Goal: Task Accomplishment & Management: Use online tool/utility

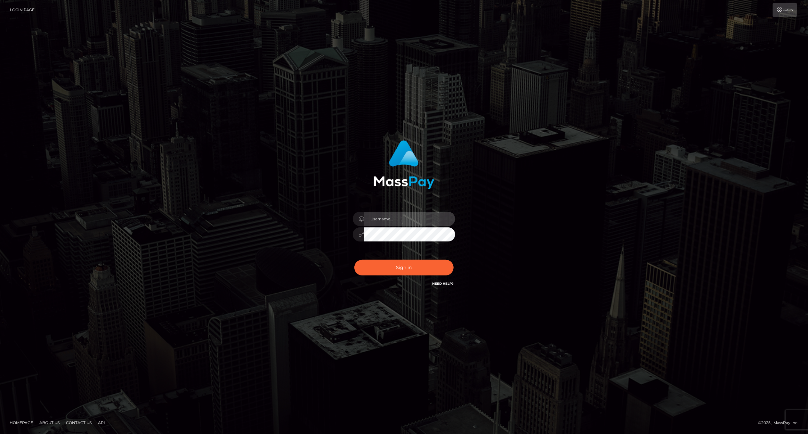
click at [403, 218] on input "text" at bounding box center [409, 219] width 91 height 14
type input "ashbil"
click at [394, 269] on button "Sign in" at bounding box center [403, 268] width 99 height 16
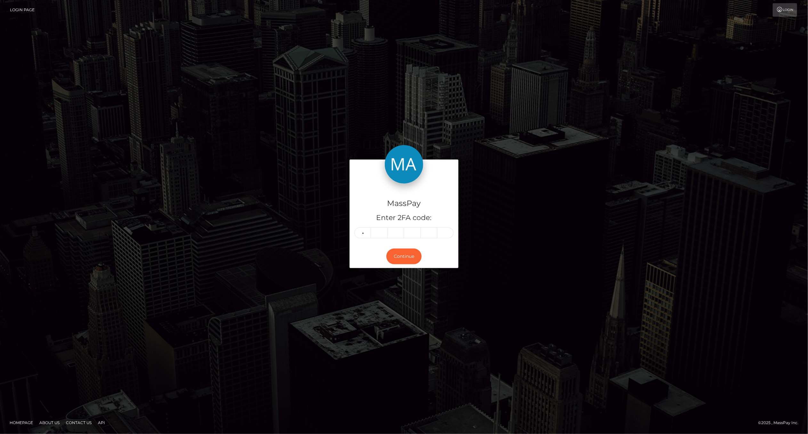
type input "8"
type input "6"
type input "2"
type input "1"
type input "7"
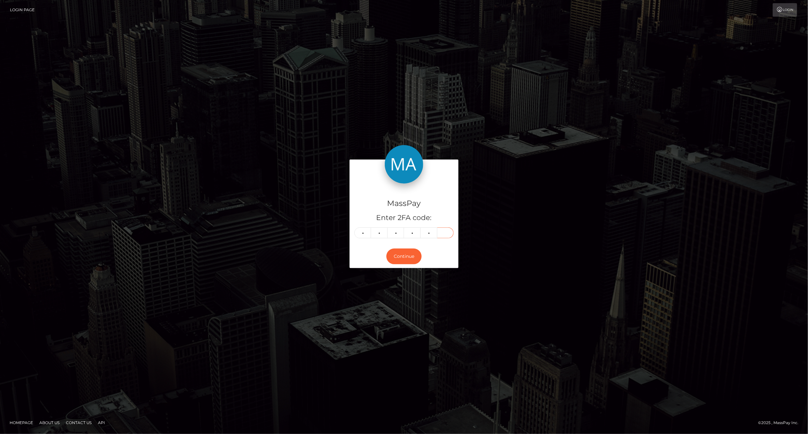
type input "6"
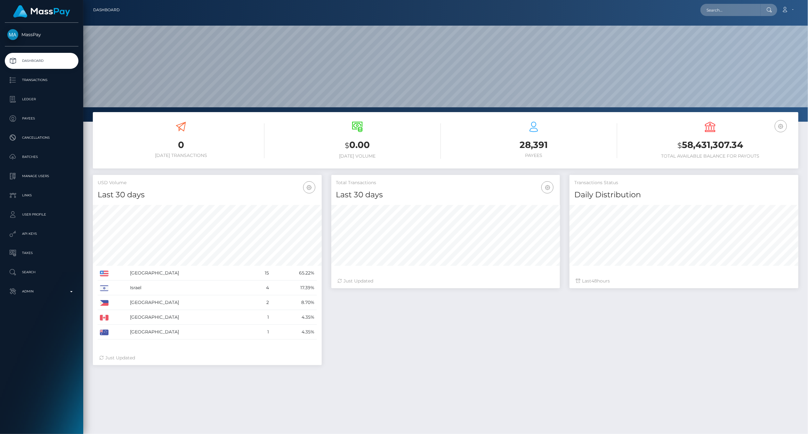
scroll to position [113, 229]
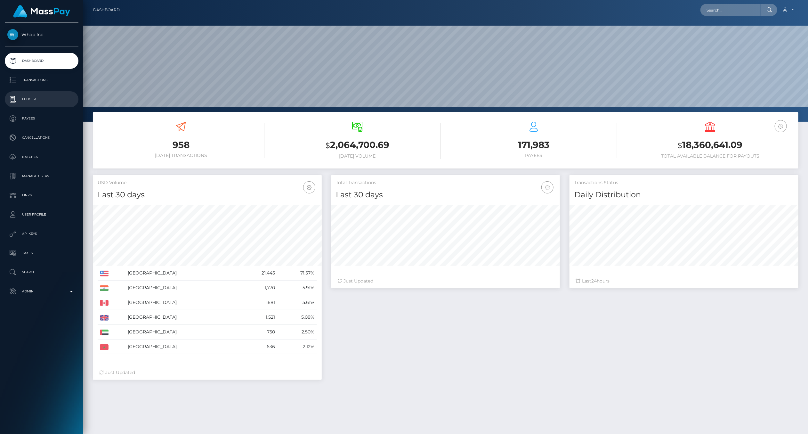
click at [41, 101] on p "Ledger" at bounding box center [41, 99] width 68 height 10
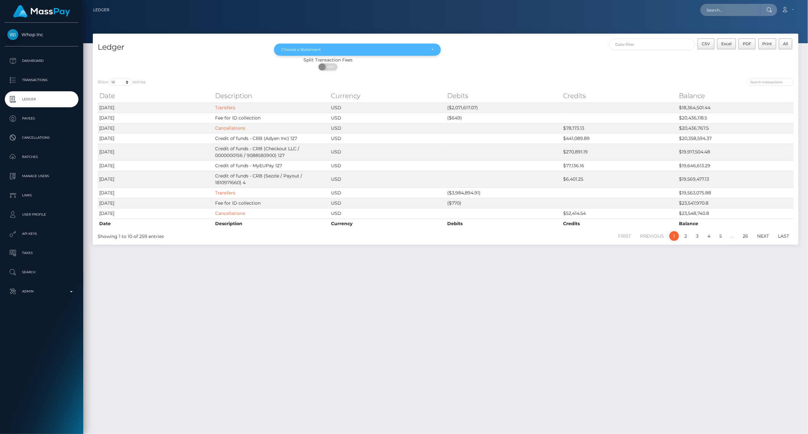
click at [438, 47] on div "Choose a Statement" at bounding box center [357, 50] width 167 height 12
click at [365, 110] on link "Aug 2025" at bounding box center [357, 107] width 167 height 12
select select "Aug 2025"
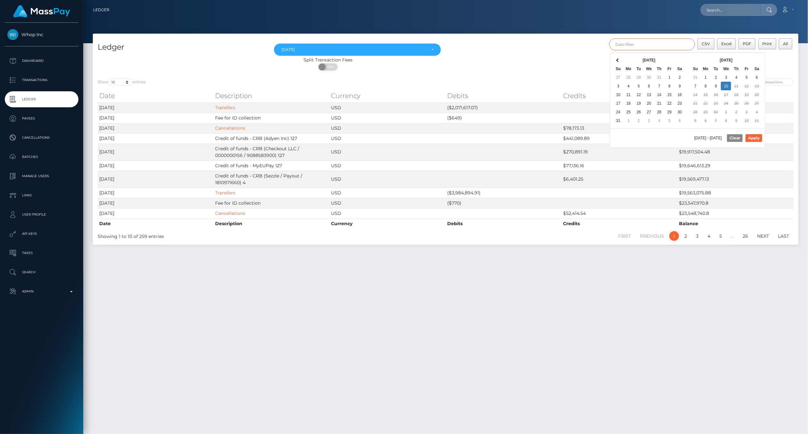
click at [689, 44] on input "text" at bounding box center [652, 44] width 86 height 12
click at [590, 72] on div "Split Transaction Fees ON OFF" at bounding box center [445, 65] width 705 height 17
click at [645, 43] on input "text" at bounding box center [652, 44] width 86 height 12
click at [752, 135] on button "Apply" at bounding box center [753, 138] width 17 height 8
type input "08/01/2025 - 08/31/2025"
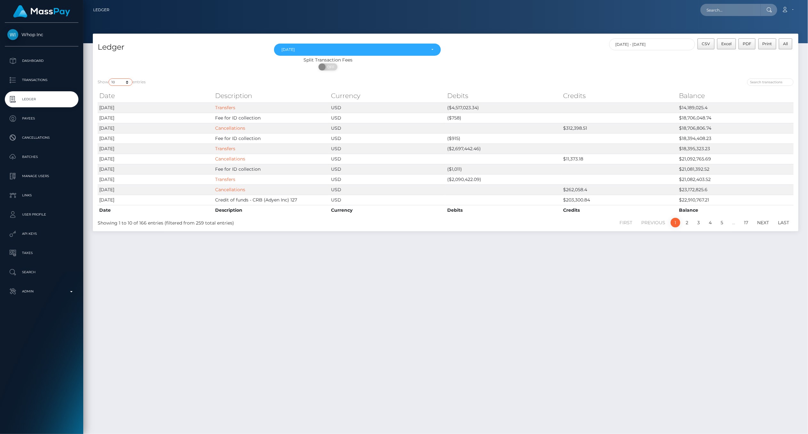
click at [127, 82] on select "10 25 50 100 250" at bounding box center [120, 81] width 24 height 7
select select "250"
click at [109, 78] on select "10 25 50 100 250" at bounding box center [120, 81] width 24 height 7
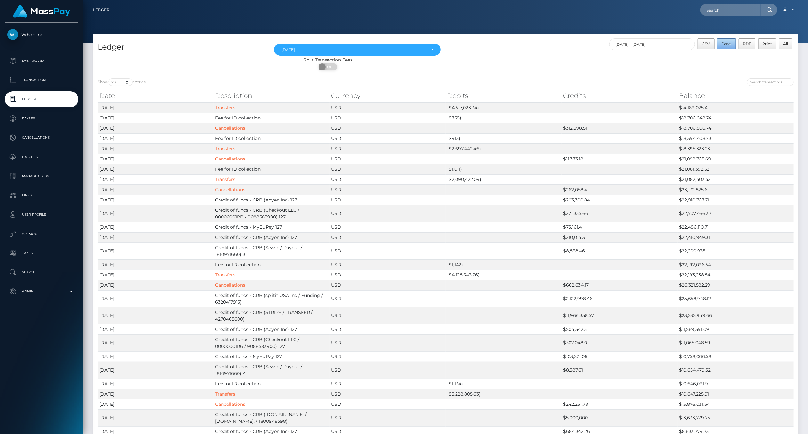
click at [724, 43] on span "Excel" at bounding box center [726, 43] width 10 height 5
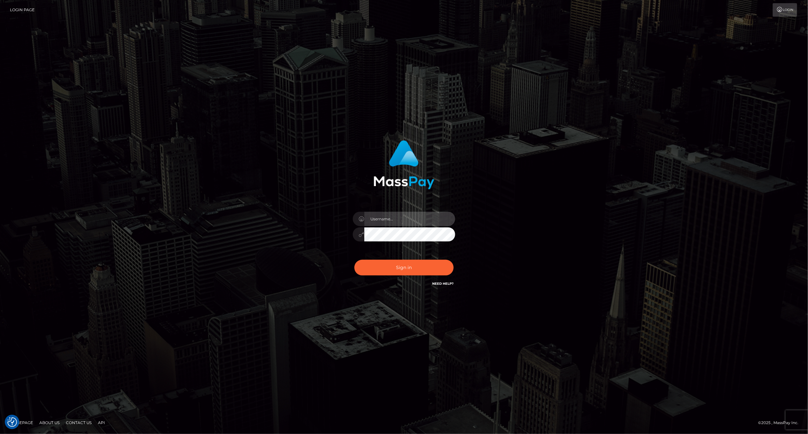
click at [407, 215] on input "text" at bounding box center [409, 219] width 91 height 14
type input "ashbil"
click at [394, 267] on button "Sign in" at bounding box center [403, 268] width 99 height 16
click at [386, 218] on input "text" at bounding box center [409, 219] width 91 height 14
type input "ashbil"
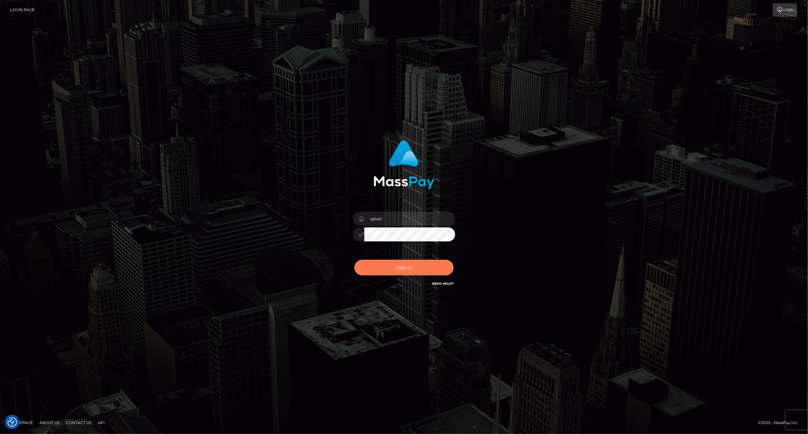
click at [397, 266] on button "Sign in" at bounding box center [403, 268] width 99 height 16
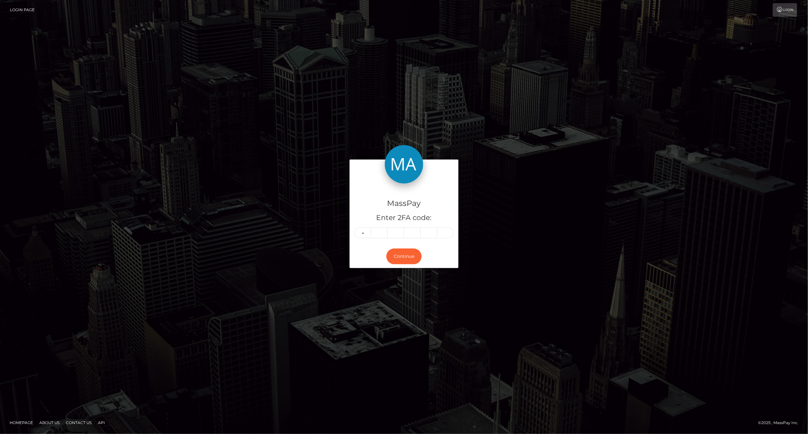
type input "3"
type input "2"
type input "5"
type input "3"
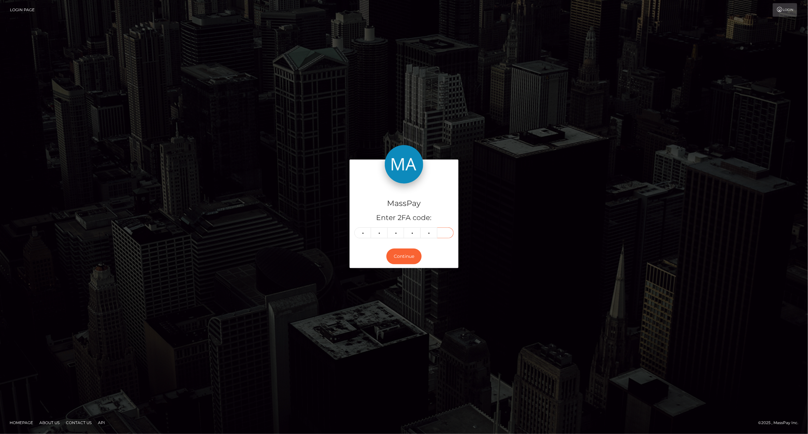
type input "8"
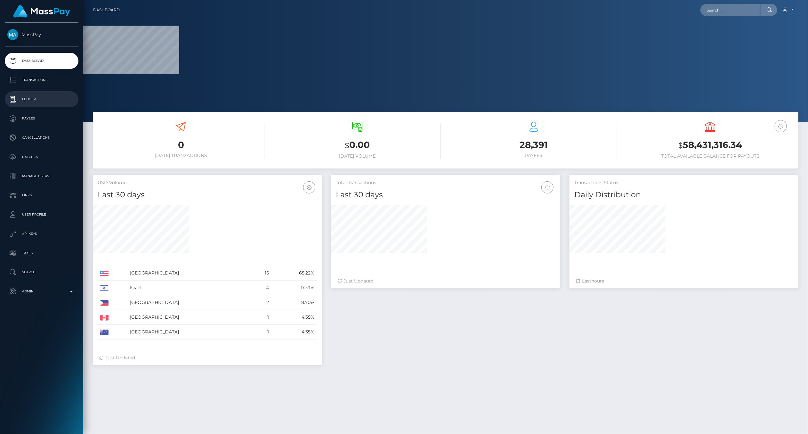
click at [32, 99] on p "Ledger" at bounding box center [41, 99] width 68 height 10
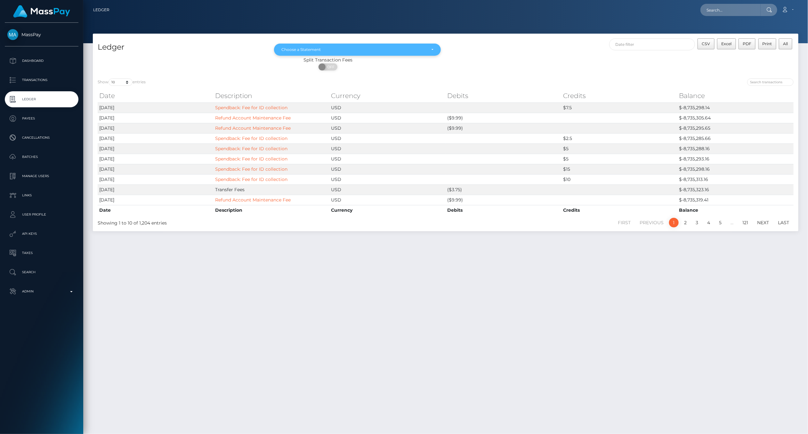
click at [374, 50] on div "Choose a Statement" at bounding box center [353, 49] width 145 height 5
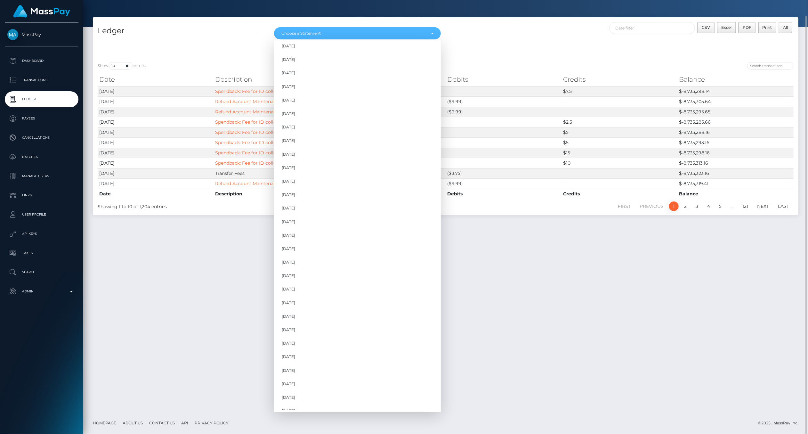
scroll to position [456, 0]
click at [324, 389] on link "Aug 2025" at bounding box center [357, 391] width 167 height 12
select select "Aug 2025"
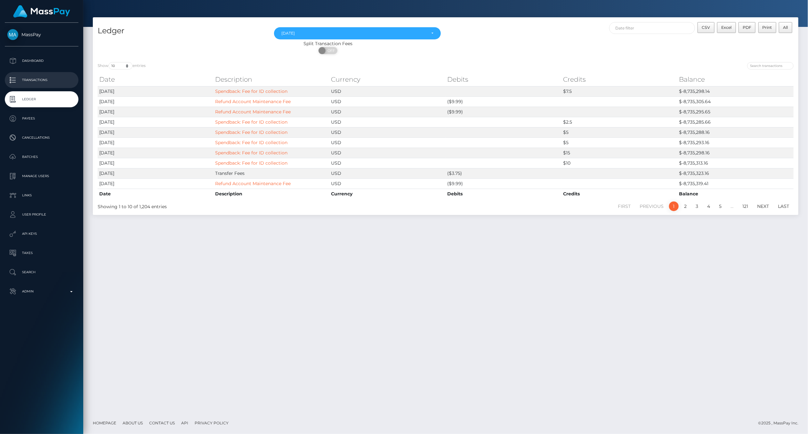
click at [42, 77] on p "Transactions" at bounding box center [41, 80] width 68 height 10
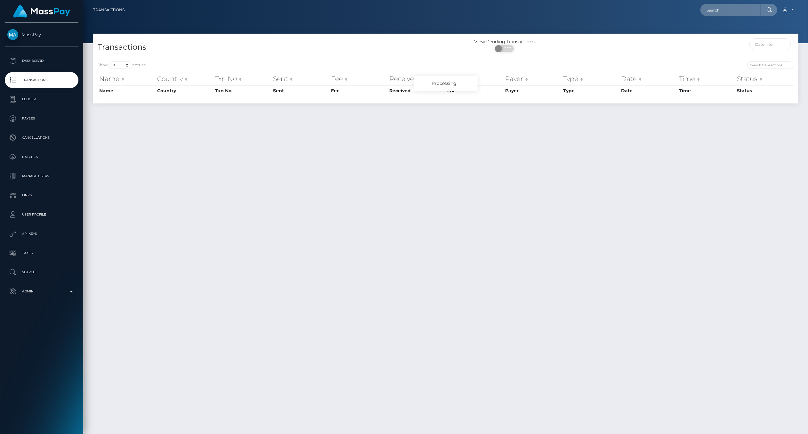
drag, startPoint x: 142, startPoint y: 60, endPoint x: 347, endPoint y: 124, distance: 215.1
click at [347, 124] on div "Transactions View Pending Transactions ON OFF Show 10 25 50 100 250 500 1,000 3…" at bounding box center [445, 231] width 725 height 394
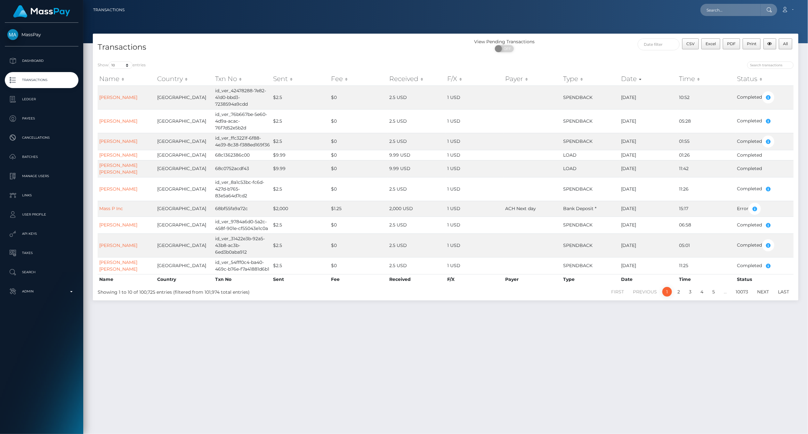
click at [365, 338] on div "Transactions View Pending Transactions ON OFF CSV Excel PDF Print All Show 10 2…" at bounding box center [445, 231] width 725 height 394
